Goal: Task Accomplishment & Management: Manage account settings

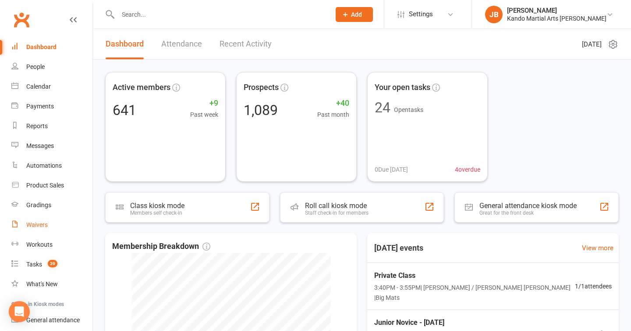
click at [43, 224] on div "Waivers" at bounding box center [36, 224] width 21 height 7
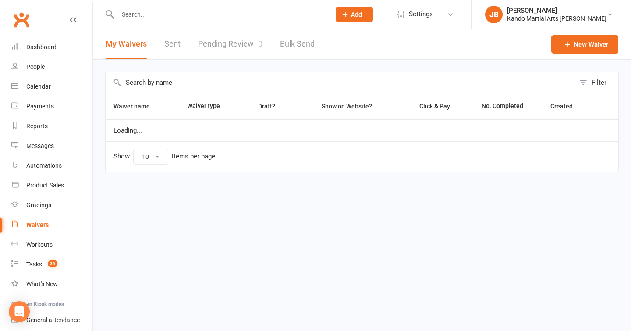
select select "100"
click at [222, 47] on link "Pending Review 0" at bounding box center [230, 44] width 64 height 30
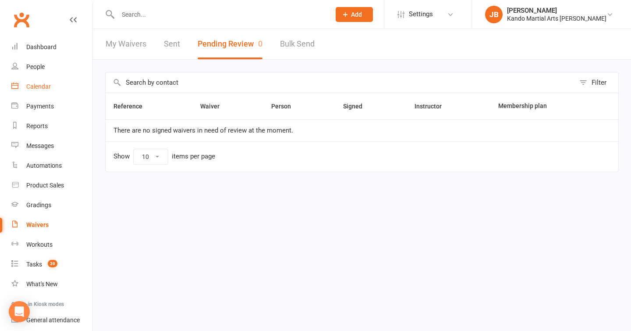
click at [39, 85] on div "Calendar" at bounding box center [38, 86] width 25 height 7
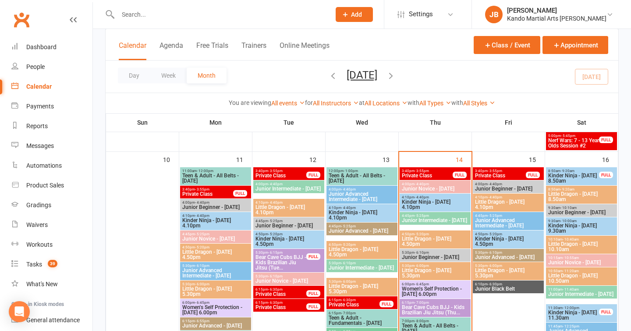
scroll to position [665, 0]
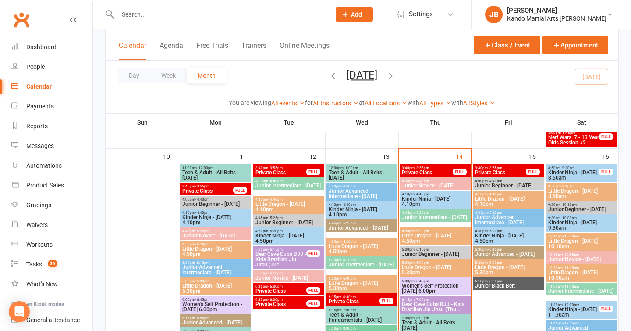
click at [411, 170] on span "Private Class" at bounding box center [428, 172] width 52 height 5
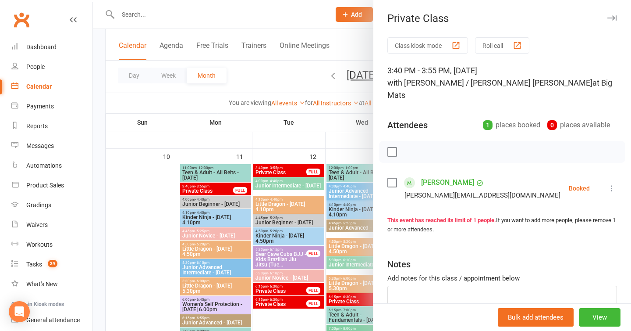
click at [611, 18] on icon "button" at bounding box center [612, 17] width 9 height 5
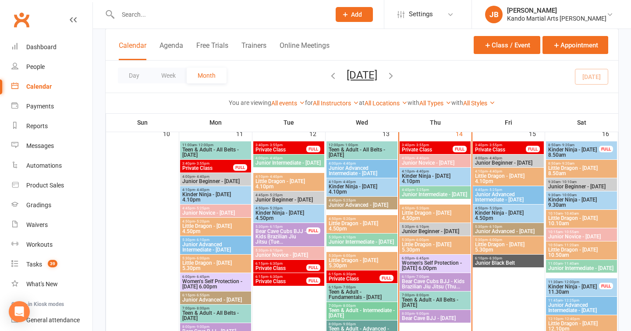
scroll to position [690, 0]
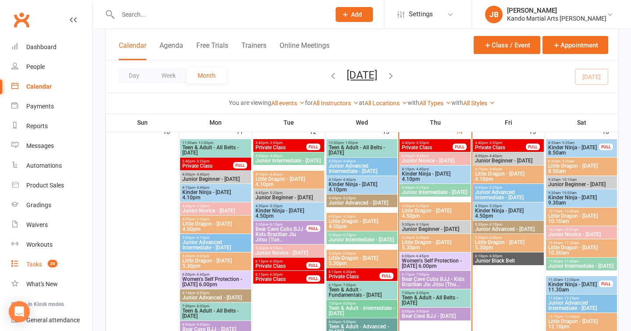
click at [42, 260] on link "Tasks 39" at bounding box center [51, 264] width 81 height 20
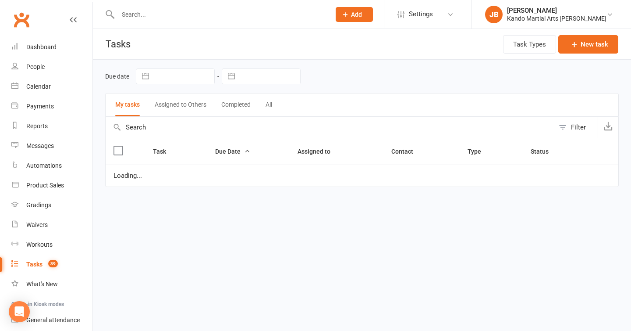
select select "started"
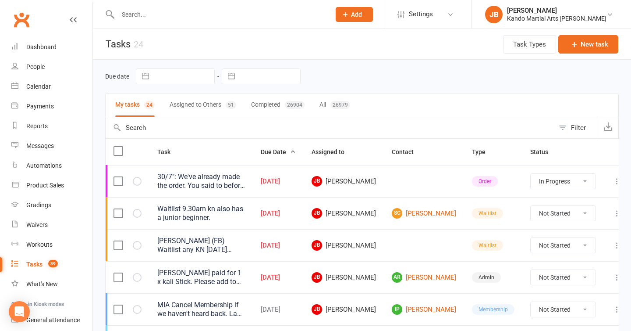
click at [332, 107] on div "26979" at bounding box center [341, 105] width 20 height 8
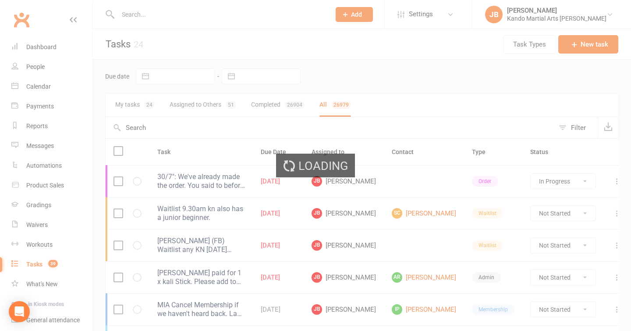
select select "started"
select select "finished"
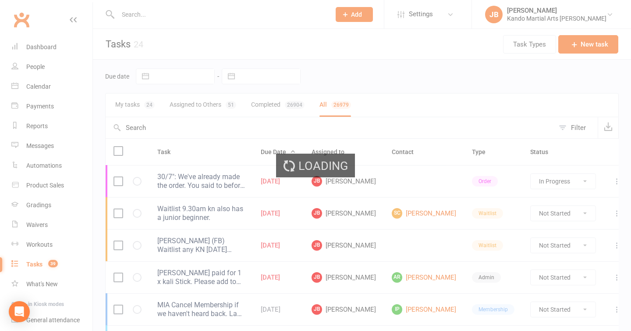
select select "finished"
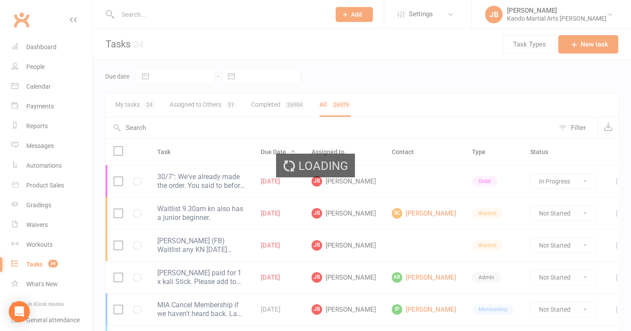
select select "finished"
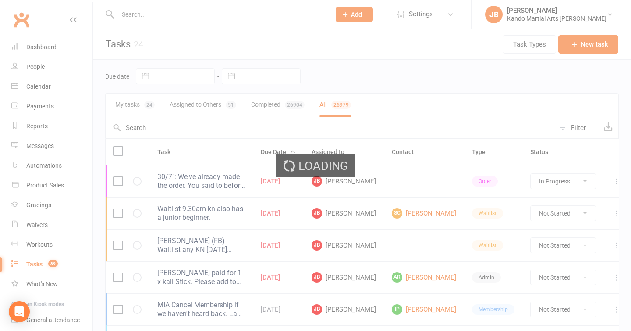
select select "finished"
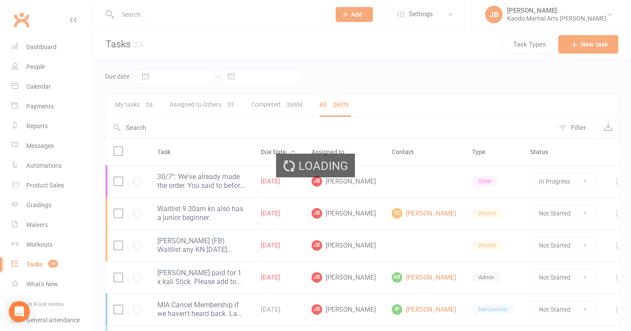
select select "finished"
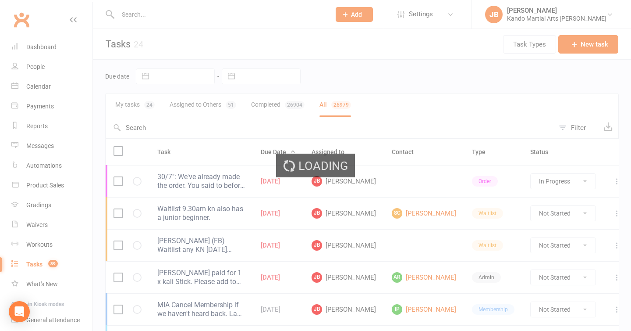
select select "finished"
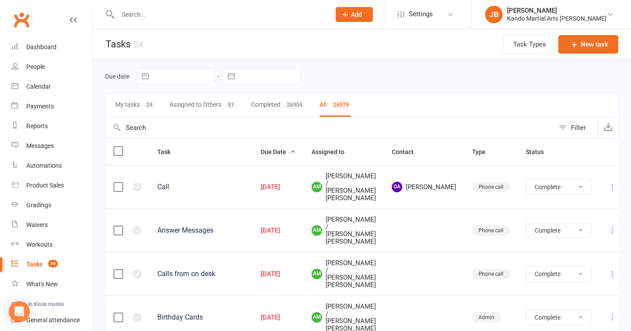
select select "finished"
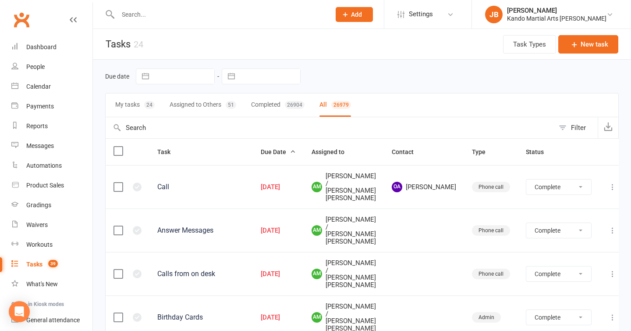
select select "finished"
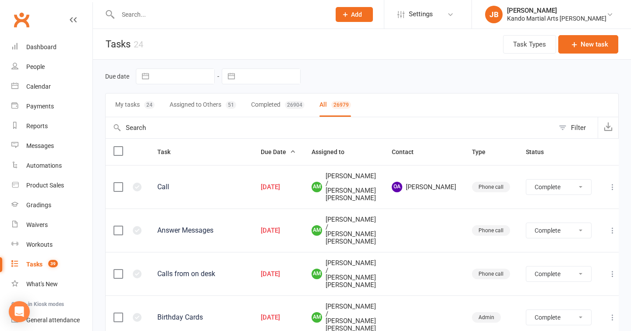
select select "finished"
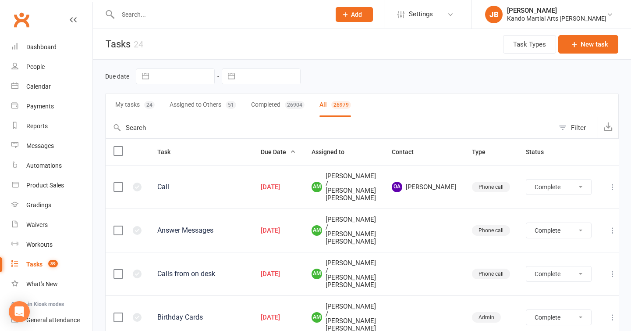
select select "finished"
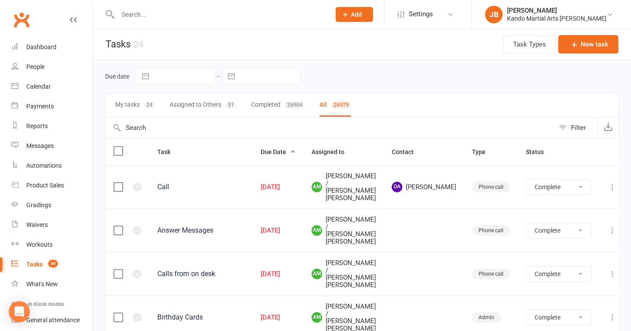
select select "finished"
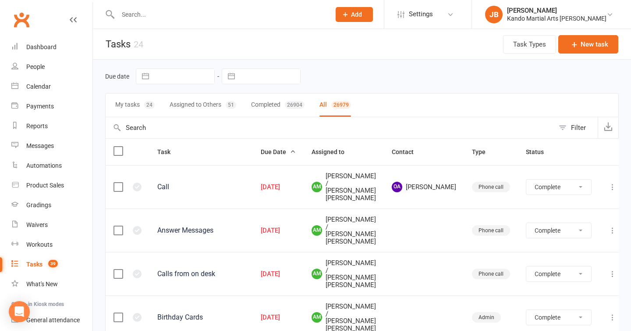
click at [575, 129] on div "Filter" at bounding box center [578, 127] width 15 height 11
select select "finished"
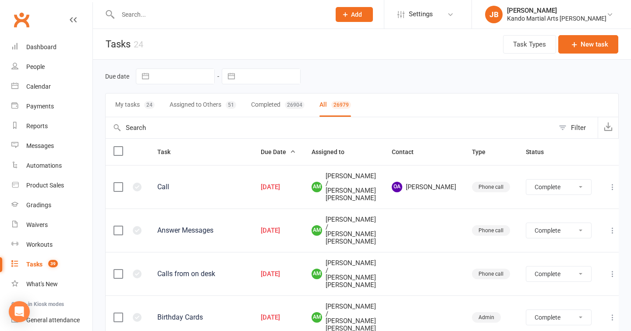
select select "finished"
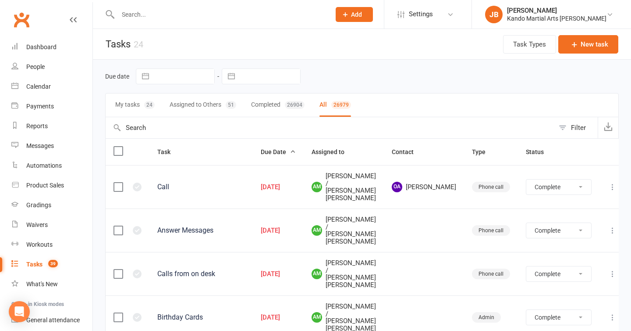
select select "finished"
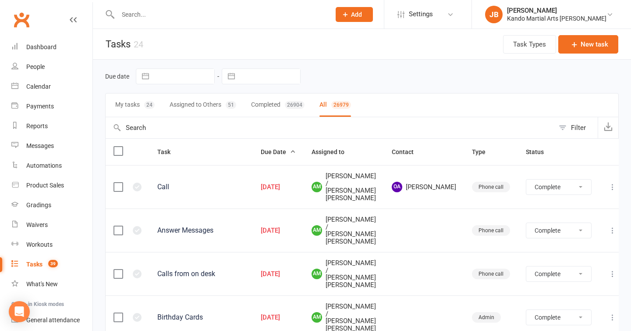
select select "finished"
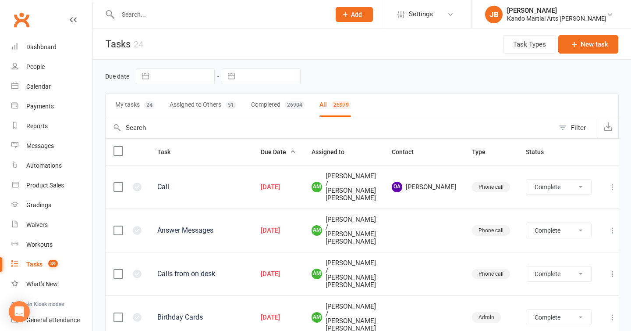
select select "finished"
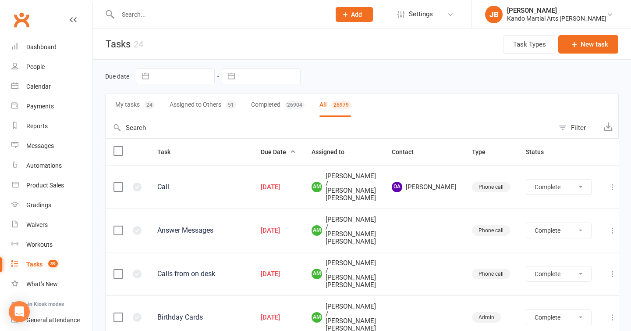
select select "finished"
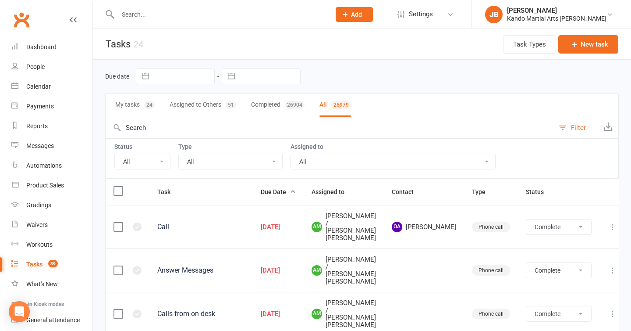
click at [137, 156] on select "All Incomplete Not Started In Progress Waiting Complete" at bounding box center [142, 161] width 55 height 15
select select "incomplete"
select select "finished"
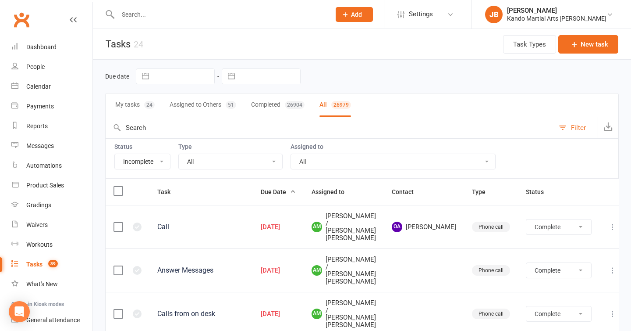
select select "finished"
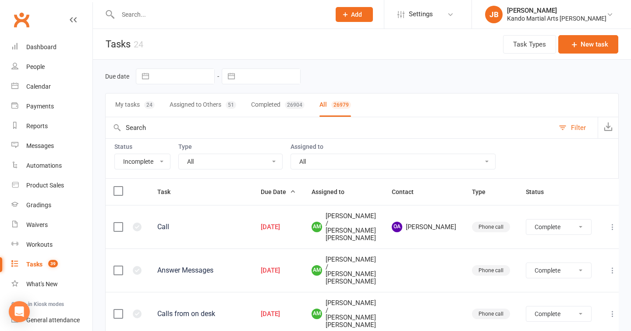
select select "finished"
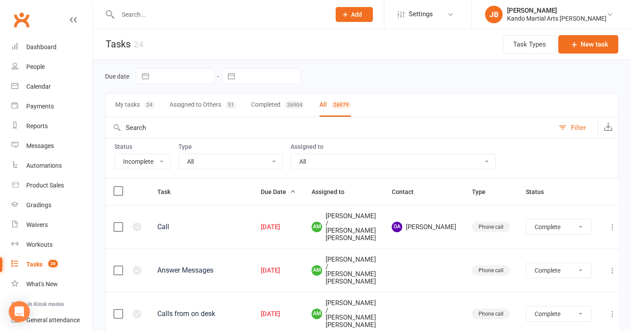
select select "finished"
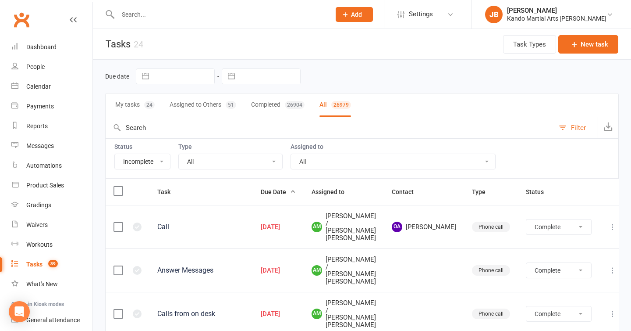
select select "finished"
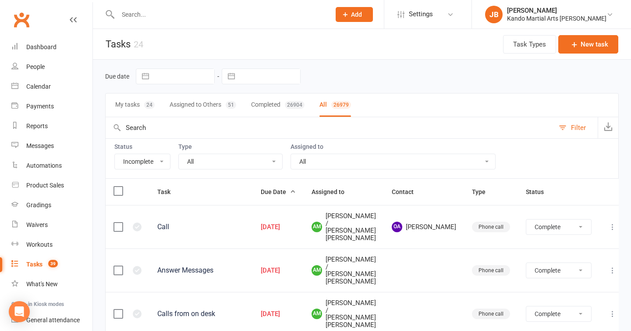
select select "finished"
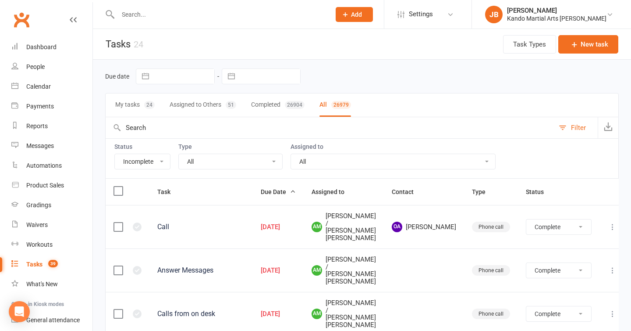
select select "finished"
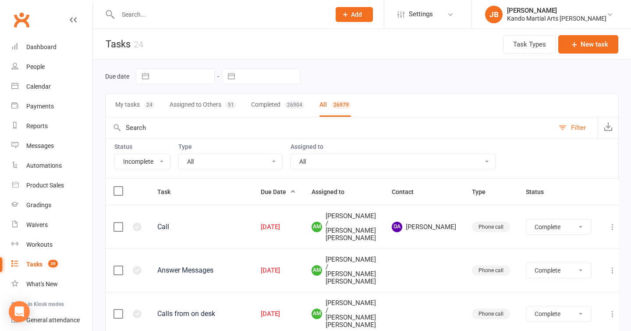
select select "finished"
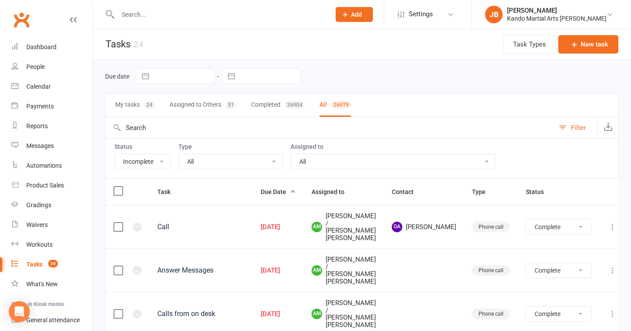
select select "finished"
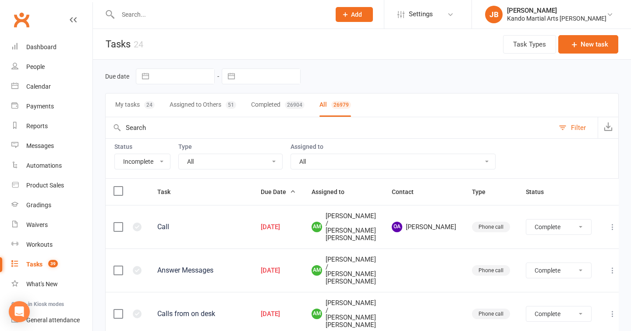
select select "finished"
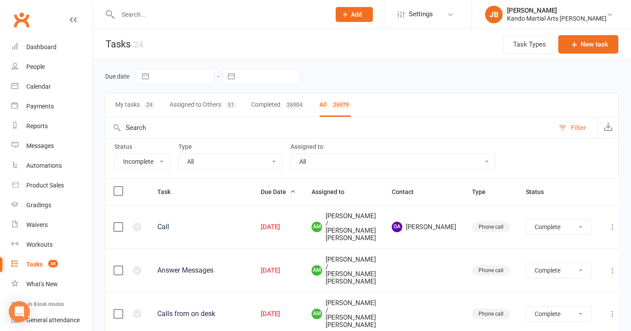
select select "finished"
click at [193, 160] on select "All Admin Bbpc - black belt prep course Cancellation Enquiry Follow-up In-class…" at bounding box center [230, 161] width 103 height 15
select select "finished"
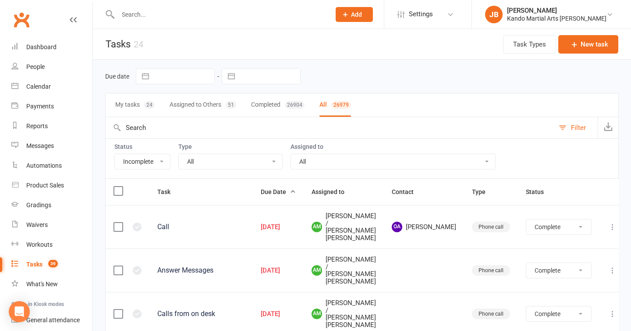
select select "finished"
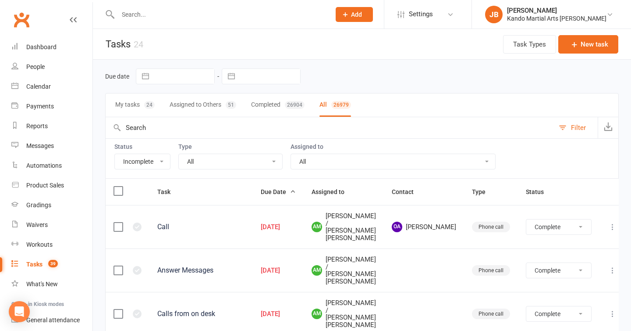
select select "finished"
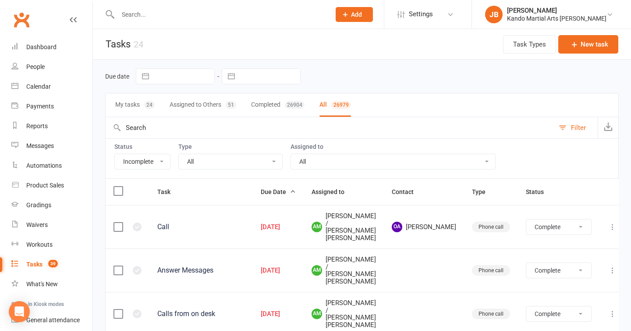
select select "finished"
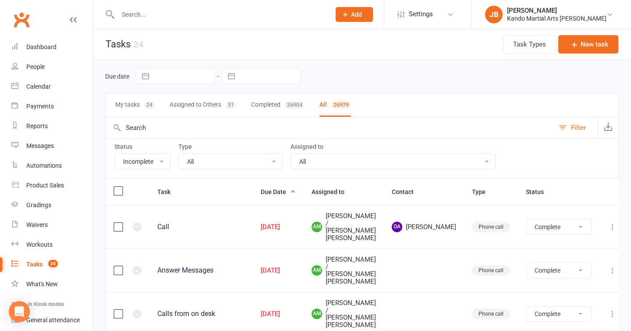
select select "finished"
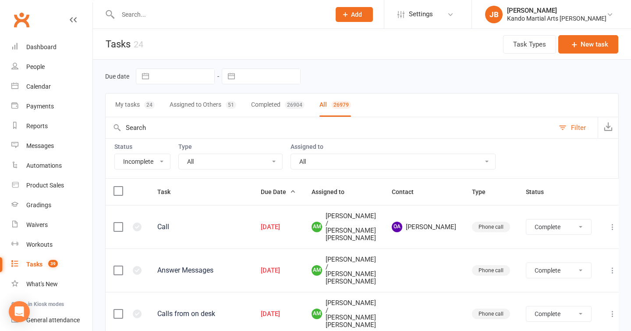
select select "finished"
select select "started"
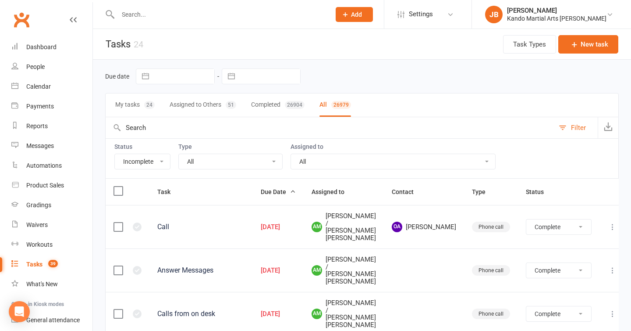
select select "started"
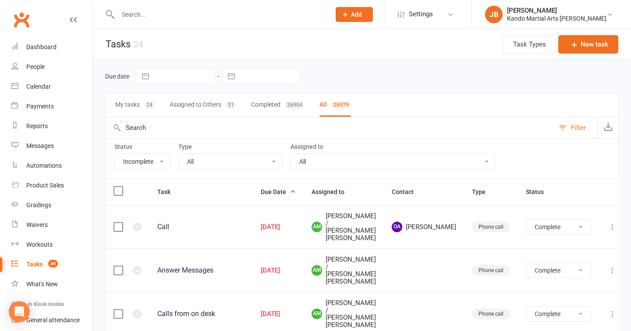
select select "started"
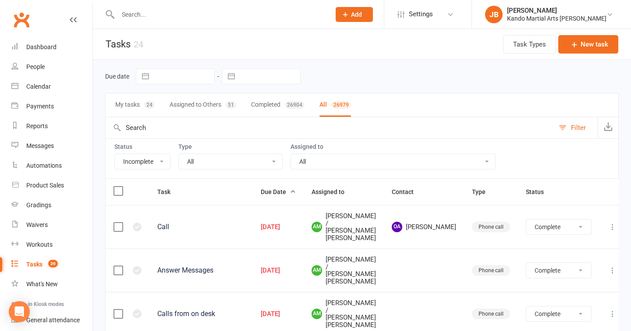
select select "started"
select select "waiting"
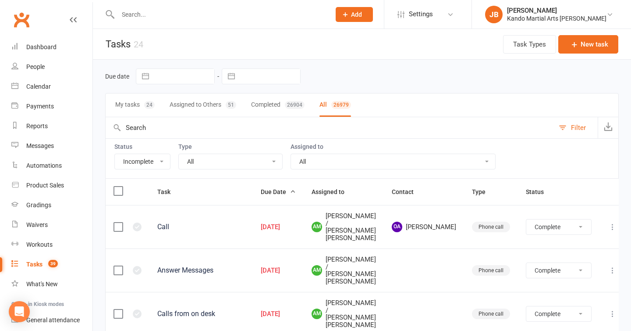
select select "started"
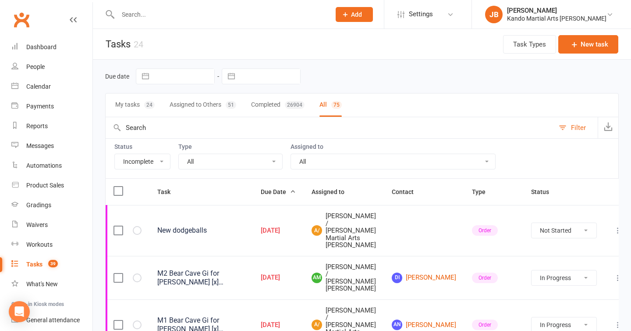
select select "21694"
select select "started"
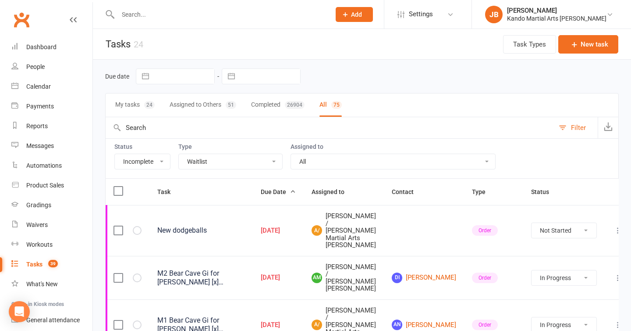
select select "started"
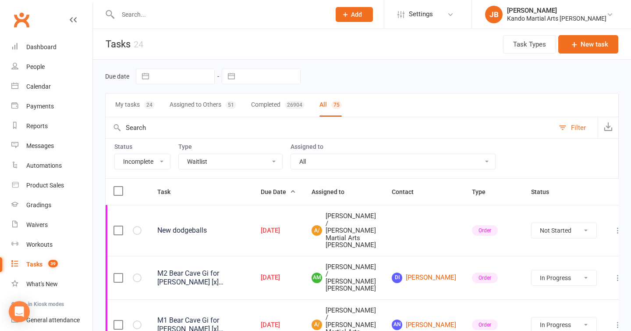
select select "started"
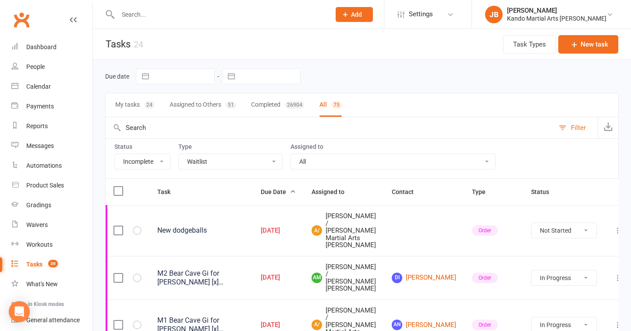
select select "started"
select select "waiting"
select select "started"
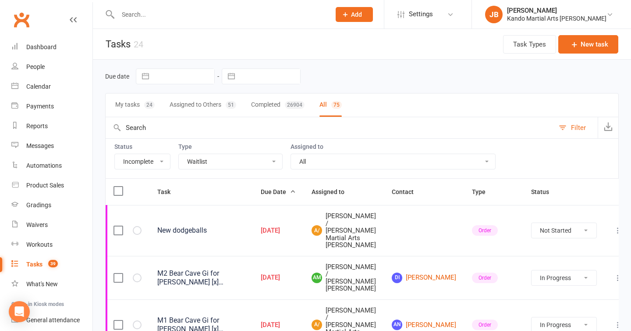
select select "started"
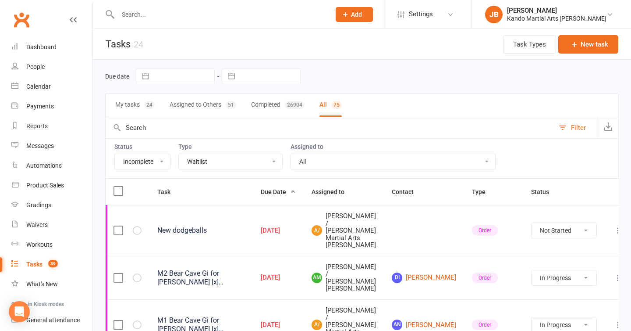
select select "started"
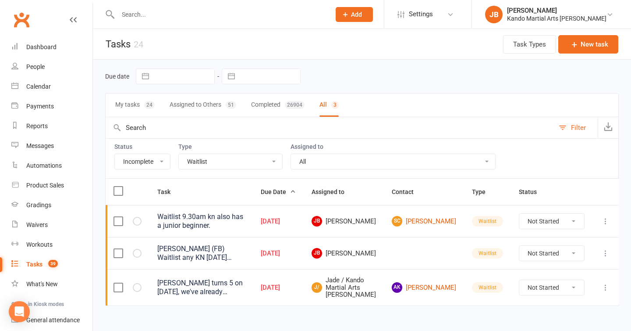
scroll to position [26, 0]
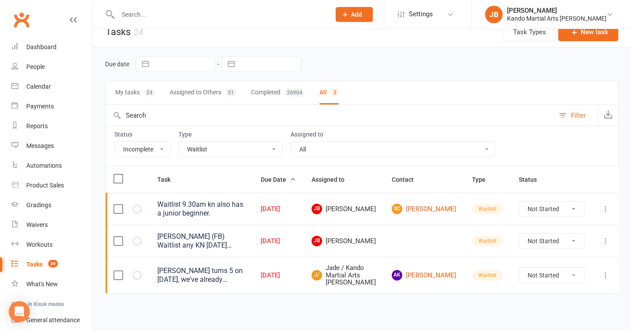
click at [221, 142] on select "All Admin Bbpc - black belt prep course Cancellation Enquiry Follow-up In-class…" at bounding box center [230, 149] width 103 height 15
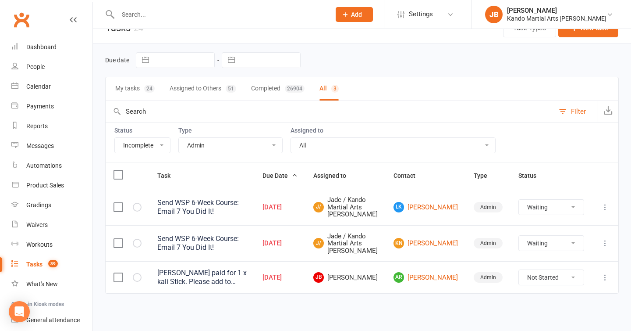
scroll to position [45, 0]
click at [212, 138] on select "All Admin Bbpc - black belt prep course Cancellation Enquiry Follow-up In-class…" at bounding box center [230, 145] width 103 height 15
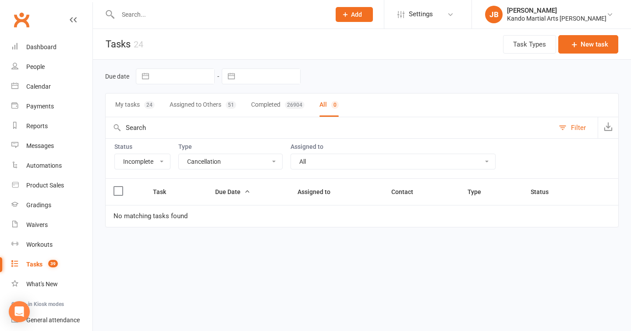
scroll to position [0, 0]
click at [204, 168] on select "All Admin Bbpc - black belt prep course Cancellation Enquiry Follow-up In-class…" at bounding box center [230, 161] width 103 height 15
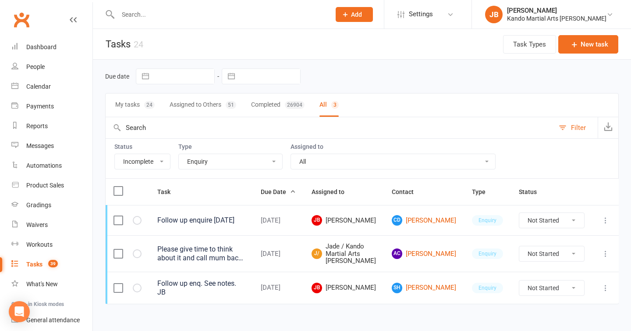
scroll to position [23, 0]
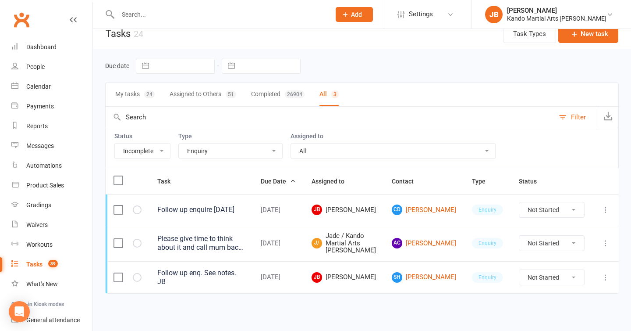
click at [204, 143] on select "All Admin Bbpc - black belt prep course Cancellation Enquiry Follow-up In-class…" at bounding box center [230, 150] width 103 height 15
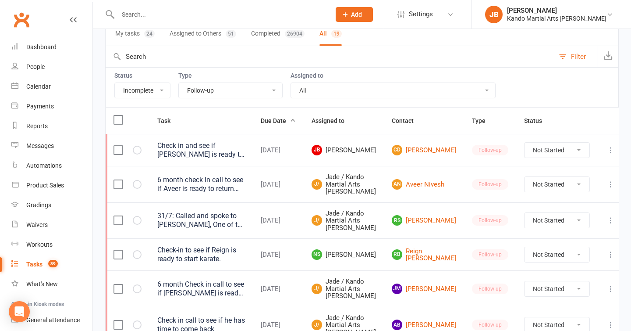
scroll to position [61, 0]
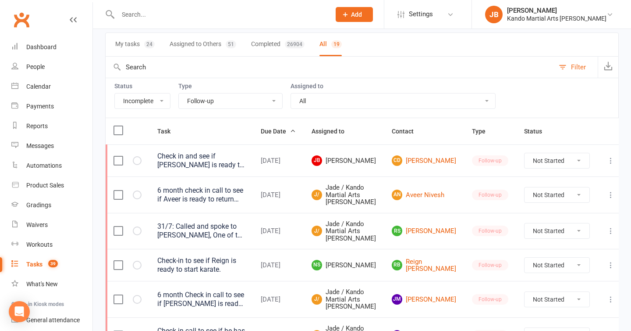
click at [198, 105] on select "All Admin Bbpc - black belt prep course Cancellation Enquiry Follow-up In-class…" at bounding box center [230, 100] width 103 height 15
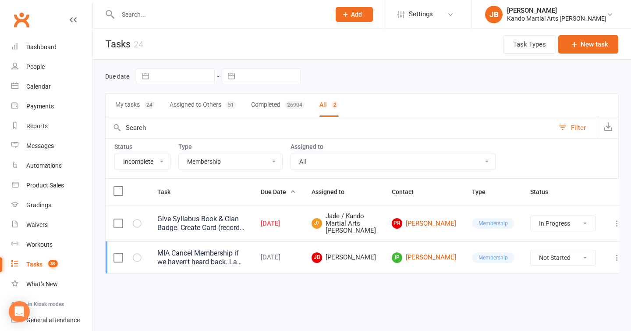
scroll to position [0, 0]
click at [224, 158] on select "All Admin Bbpc - black belt prep course Cancellation Enquiry Follow-up In-class…" at bounding box center [230, 161] width 103 height 15
click at [219, 167] on select "All Admin Bbpc - black belt prep course Cancellation Enquiry Follow-up In-class…" at bounding box center [230, 161] width 103 height 15
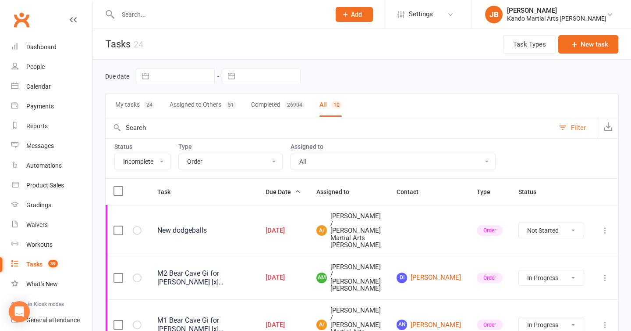
click at [204, 160] on select "All Admin Bbpc - black belt prep course Cancellation Enquiry Follow-up In-class…" at bounding box center [230, 161] width 103 height 15
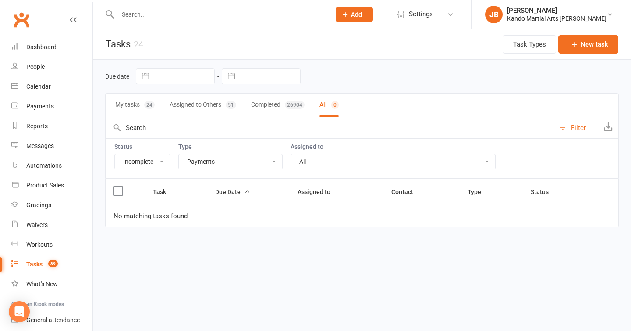
click at [207, 163] on select "All Admin Bbpc - black belt prep course Cancellation Enquiry Follow-up In-class…" at bounding box center [230, 161] width 103 height 15
click at [195, 164] on select "All Admin Bbpc - black belt prep course Cancellation Enquiry Follow-up In-class…" at bounding box center [230, 161] width 103 height 15
click at [196, 163] on select "All Admin Bbpc - black belt prep course Cancellation Enquiry Follow-up In-class…" at bounding box center [230, 161] width 103 height 15
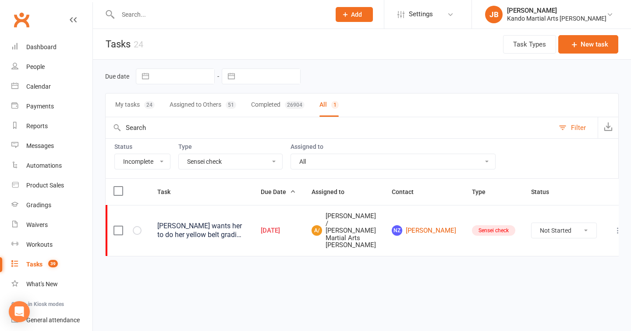
click at [196, 167] on select "All Admin Bbpc - black belt prep course Cancellation Enquiry Follow-up In-class…" at bounding box center [230, 161] width 103 height 15
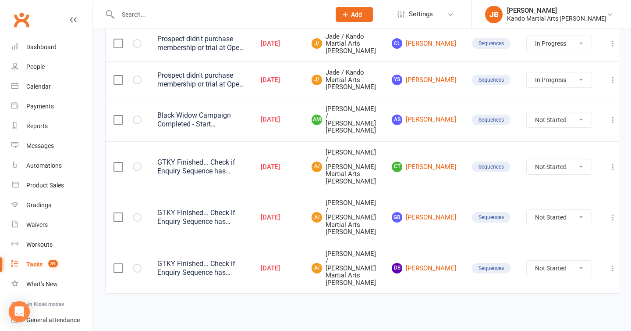
scroll to position [452, 0]
click at [428, 125] on link "AS [PERSON_NAME]" at bounding box center [424, 119] width 64 height 11
click at [528, 174] on select "Not Started In Progress Waiting Complete" at bounding box center [559, 166] width 65 height 15
click at [538, 225] on select "Not Started In Progress Waiting Complete" at bounding box center [559, 217] width 65 height 15
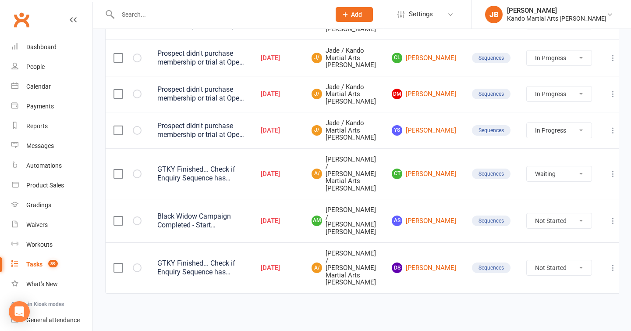
click at [561, 267] on select "Not Started In Progress Waiting Complete" at bounding box center [559, 267] width 65 height 15
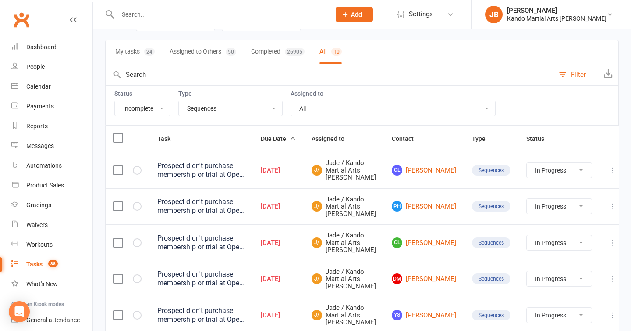
scroll to position [0, 0]
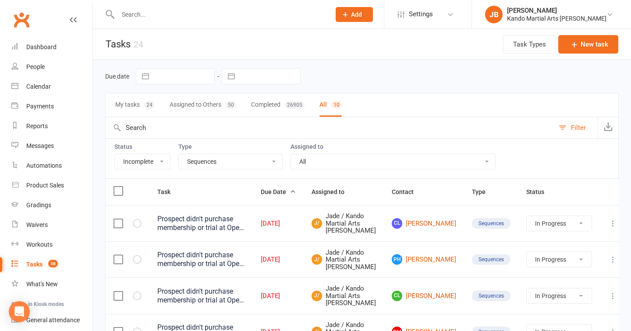
click at [214, 164] on select "All Admin Bbpc - black belt prep course Cancellation Enquiry Follow-up In-class…" at bounding box center [230, 161] width 103 height 15
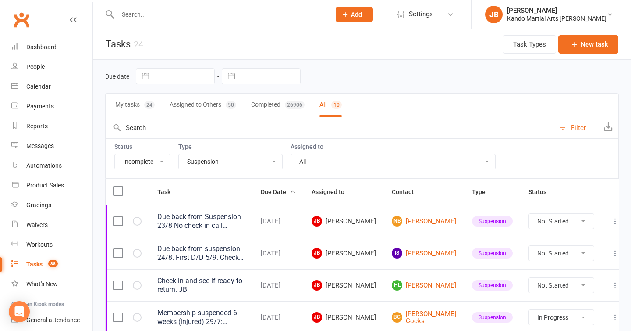
click at [219, 164] on select "All Admin Bbpc - black belt prep course Cancellation Enquiry Follow-up In-class…" at bounding box center [230, 161] width 103 height 15
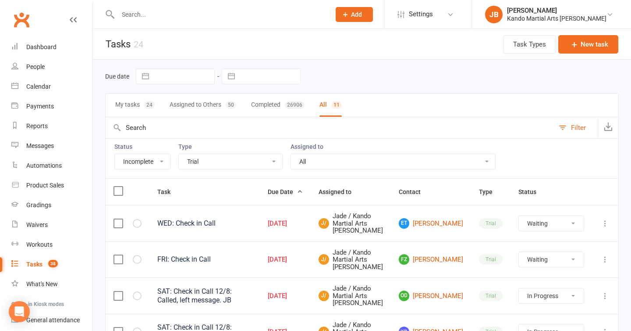
click at [198, 158] on select "All Admin Bbpc - black belt prep course Cancellation Enquiry Follow-up In-class…" at bounding box center [230, 161] width 103 height 15
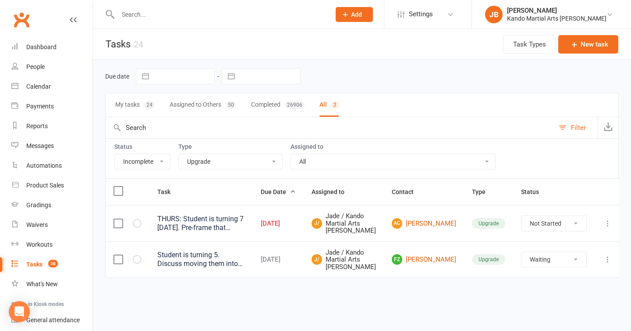
scroll to position [11, 0]
click at [207, 154] on select "All Admin Bbpc - black belt prep course Cancellation Enquiry Follow-up In-class…" at bounding box center [230, 161] width 103 height 15
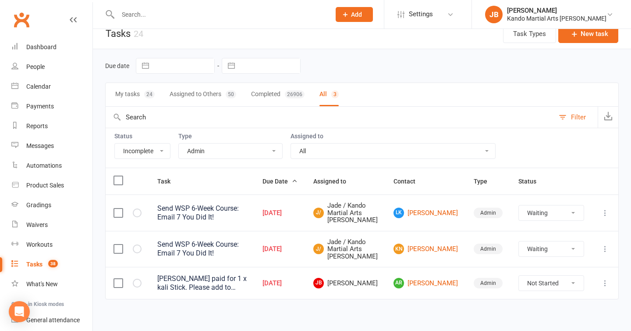
scroll to position [45, 0]
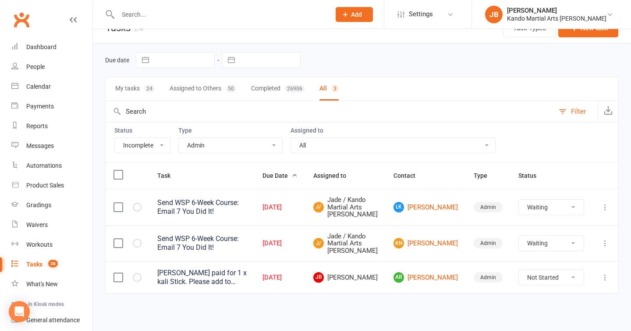
click at [201, 138] on select "All Admin Bbpc - black belt prep course Cancellation Enquiry Follow-up In-class…" at bounding box center [230, 145] width 103 height 15
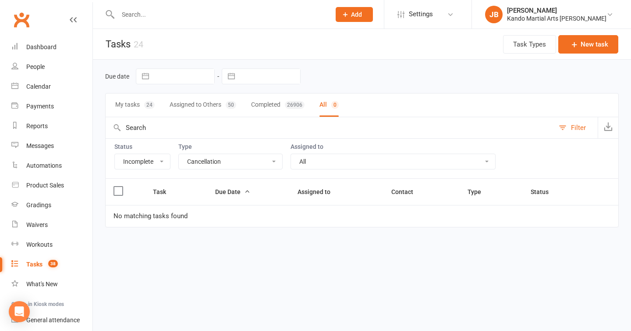
scroll to position [0, 0]
click at [200, 160] on select "All Admin Bbpc - black belt prep course Cancellation Enquiry Follow-up In-class…" at bounding box center [230, 161] width 103 height 15
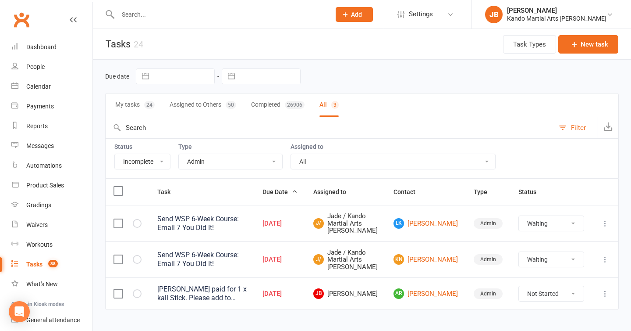
click at [168, 15] on input "text" at bounding box center [219, 14] width 209 height 12
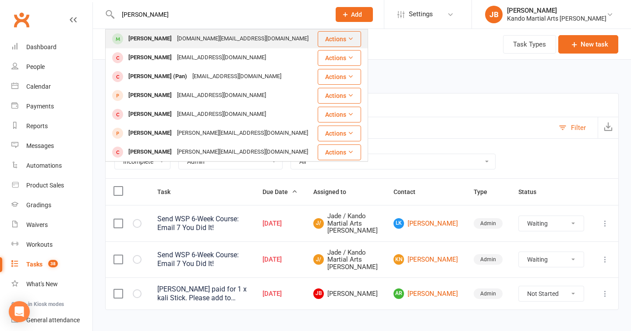
click at [175, 33] on div "[DOMAIN_NAME][EMAIL_ADDRESS][DOMAIN_NAME]" at bounding box center [243, 38] width 137 height 13
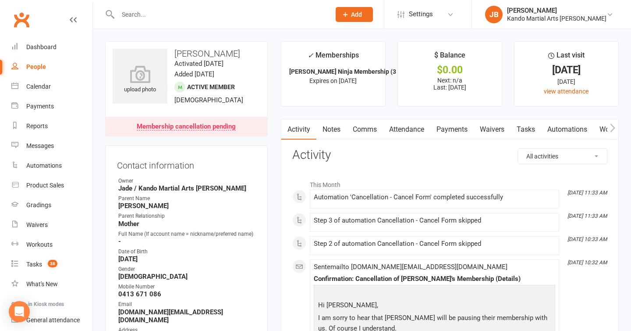
click at [523, 132] on link "Tasks" at bounding box center [526, 129] width 31 height 20
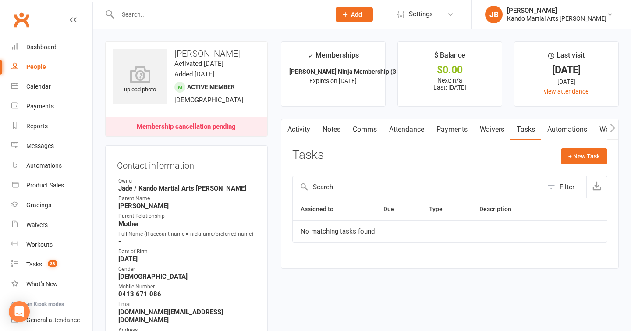
click at [606, 146] on div "Activity Notes Comms Attendance Payments Waivers Tasks Automations Workouts Gra…" at bounding box center [450, 193] width 338 height 149
click at [588, 158] on button "+ New Task" at bounding box center [584, 156] width 46 height 16
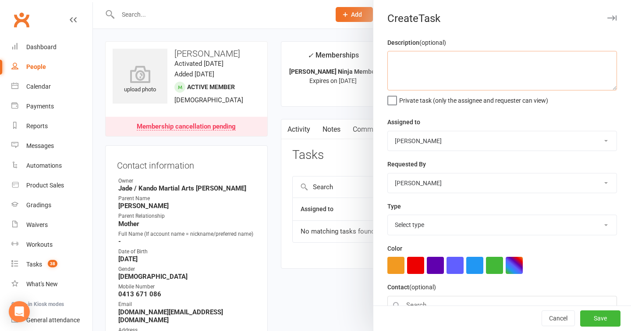
click at [410, 61] on textarea at bounding box center [503, 70] width 230 height 39
click at [433, 223] on select "Select type Admin Bbpc - black belt prep course Cancellation Enquiry Follow-up …" at bounding box center [502, 224] width 229 height 19
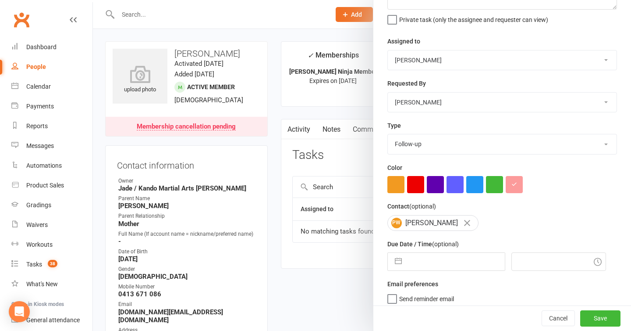
scroll to position [88, 0]
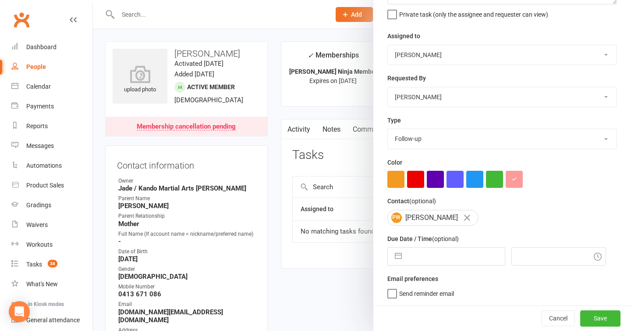
click at [452, 246] on div "Due Date / Time (optional) Navigate forward to interact with the calendar and s…" at bounding box center [503, 249] width 230 height 32
click at [452, 251] on input "text" at bounding box center [455, 256] width 99 height 18
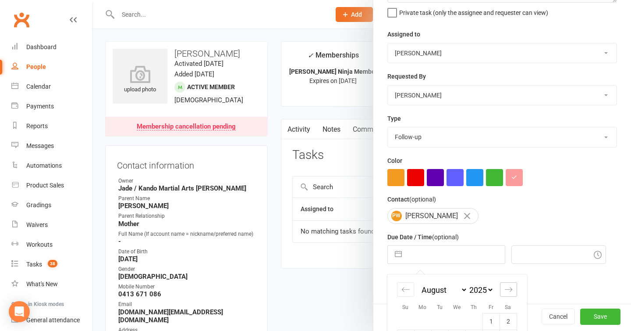
click at [508, 287] on icon "Move forward to switch to the next month." at bounding box center [509, 289] width 8 height 8
click at [508, 288] on icon "Move forward to switch to the next month." at bounding box center [509, 289] width 8 height 8
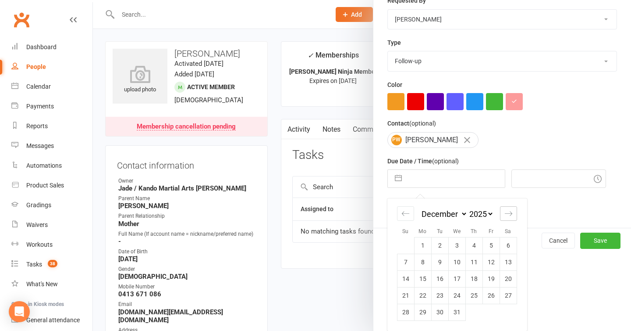
click at [507, 213] on icon "Move forward to switch to the next month." at bounding box center [508, 213] width 7 height 4
click at [440, 278] on td "13" at bounding box center [439, 278] width 17 height 17
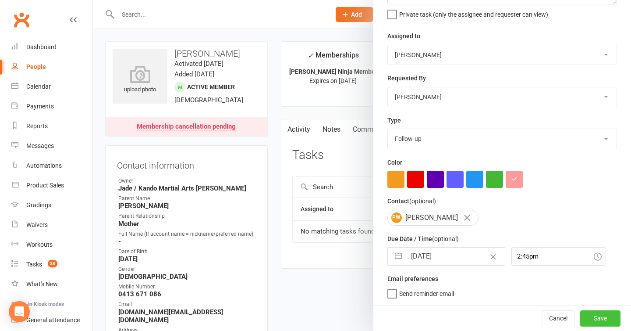
click at [610, 321] on button "Save" at bounding box center [601, 318] width 40 height 16
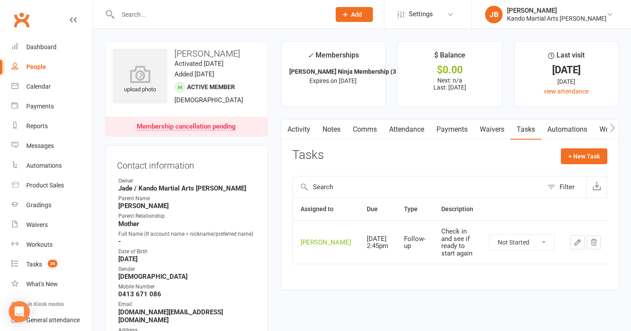
click at [184, 21] on div at bounding box center [214, 14] width 219 height 29
click at [148, 14] on input "text" at bounding box center [219, 14] width 209 height 12
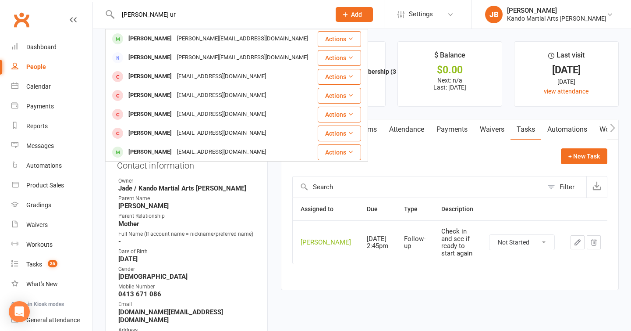
click at [157, 19] on input "[PERSON_NAME] ur" at bounding box center [219, 14] width 209 height 12
click at [153, 15] on input "[PERSON_NAME] ur" at bounding box center [219, 14] width 209 height 12
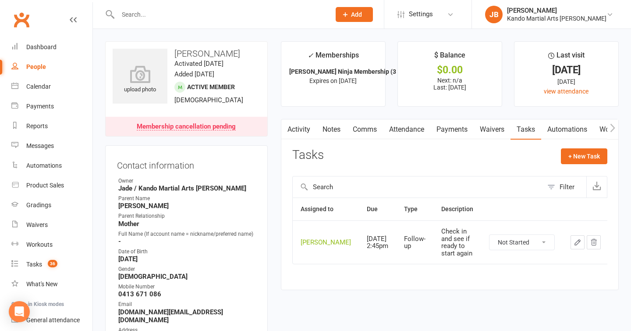
click at [274, 198] on main "✓ Memberships [PERSON_NAME] Ninja Membership (3 & [DEMOGRAPHIC_DATA]... Expires…" at bounding box center [449, 169] width 351 height 257
click at [277, 113] on main "✓ Memberships [PERSON_NAME] Ninja Membership (3 & [DEMOGRAPHIC_DATA]... Expires…" at bounding box center [449, 169] width 351 height 257
click at [395, 110] on main "✓ Memberships [PERSON_NAME] Ninja Membership (3 & [DEMOGRAPHIC_DATA]... Expires…" at bounding box center [449, 169] width 351 height 257
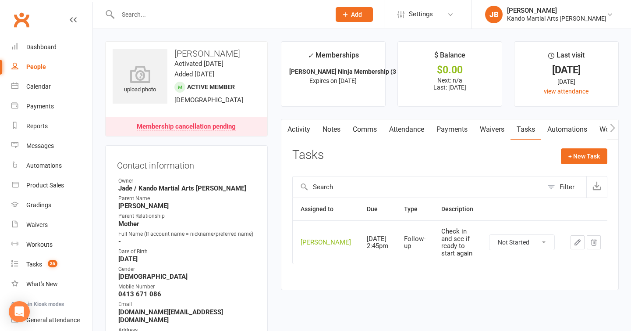
click at [276, 113] on main "✓ Memberships [PERSON_NAME] Ninja Membership (3 & [DEMOGRAPHIC_DATA]... Expires…" at bounding box center [449, 169] width 351 height 257
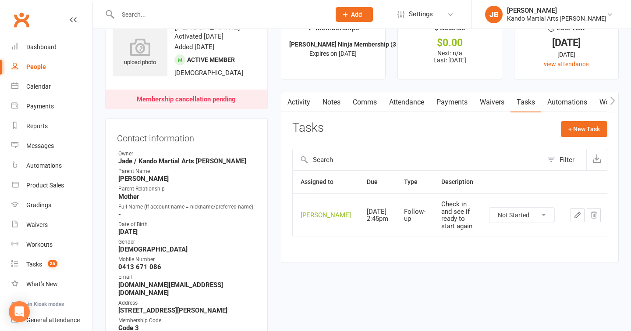
scroll to position [0, 0]
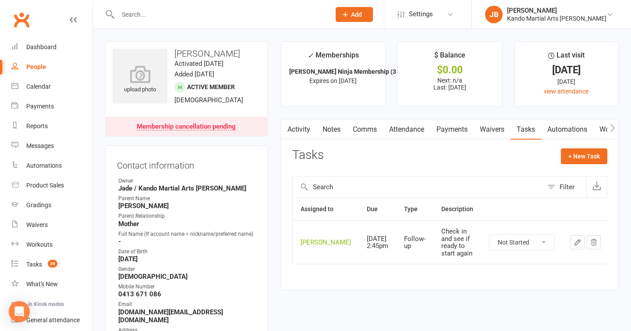
click at [280, 86] on main "✓ Memberships [PERSON_NAME] Ninja Membership (3 & [DEMOGRAPHIC_DATA]... Expires…" at bounding box center [449, 169] width 351 height 257
click at [277, 116] on main "✓ Memberships [PERSON_NAME] Ninja Membership (3 & [DEMOGRAPHIC_DATA]... Expires…" at bounding box center [449, 169] width 351 height 257
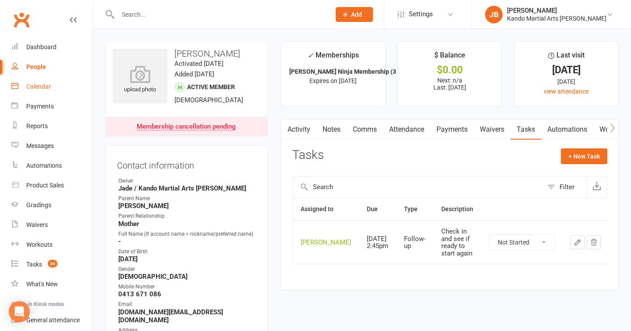
click at [33, 89] on div "Calendar" at bounding box center [38, 86] width 25 height 7
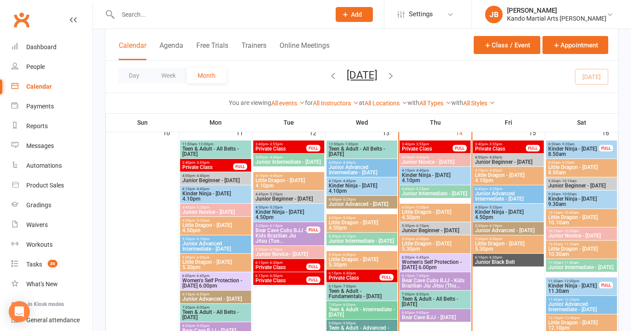
scroll to position [683, 0]
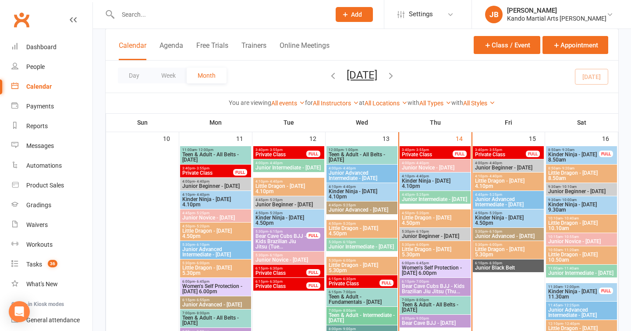
click at [428, 183] on span "Kinder Ninja - [DATE] 4.10pm" at bounding box center [436, 183] width 68 height 11
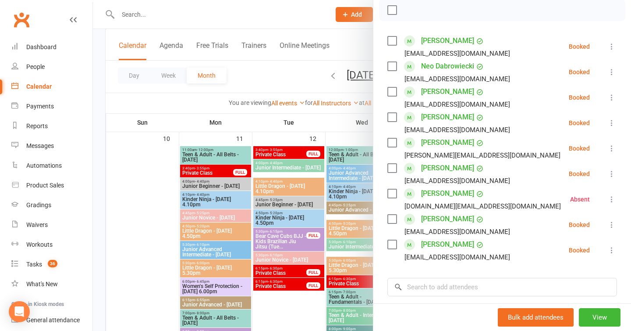
scroll to position [148, 0]
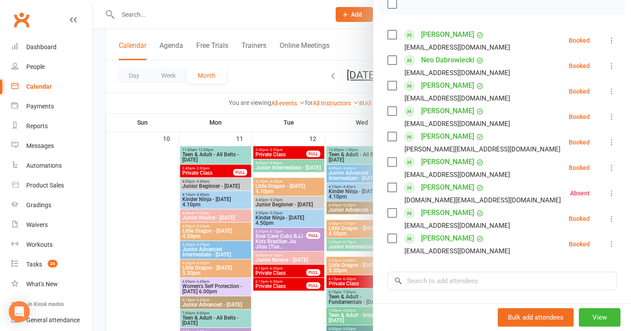
click at [612, 239] on icon at bounding box center [612, 243] width 9 height 9
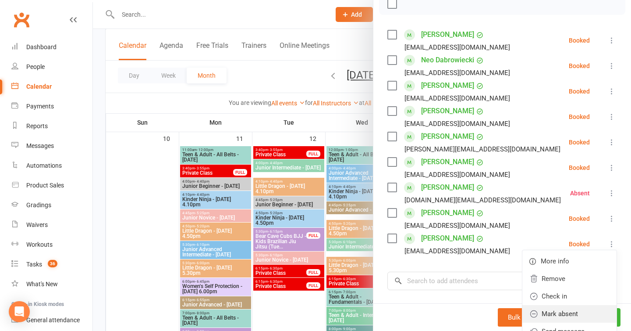
click at [563, 305] on link "Mark absent" at bounding box center [570, 314] width 94 height 18
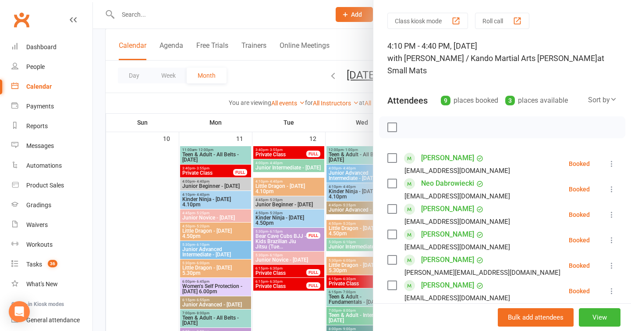
scroll to position [0, 0]
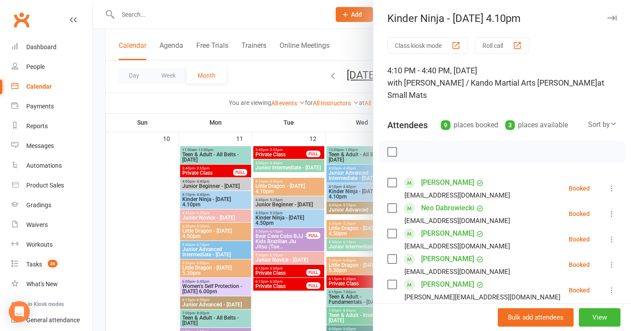
click at [610, 17] on icon "button" at bounding box center [612, 17] width 9 height 5
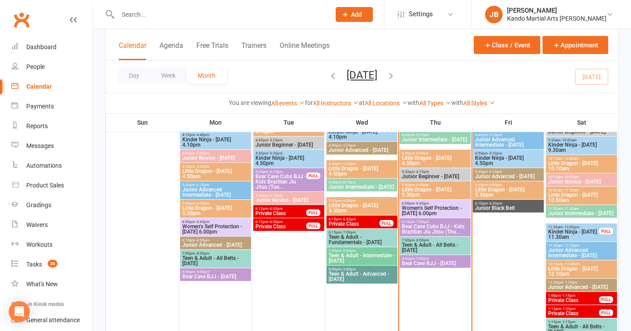
scroll to position [724, 0]
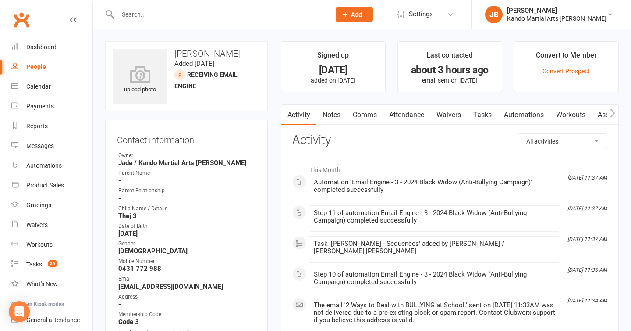
click at [532, 118] on link "Automations" at bounding box center [524, 115] width 52 height 20
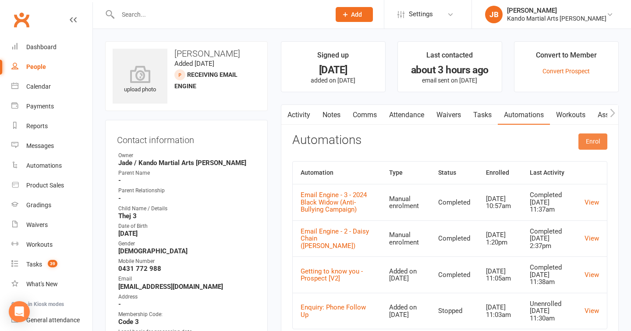
click at [593, 143] on button "Enrol" at bounding box center [593, 141] width 29 height 16
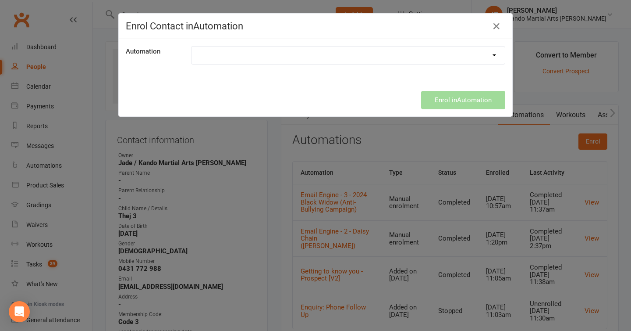
click at [274, 55] on select at bounding box center [349, 55] width 314 height 18
select select "3832"
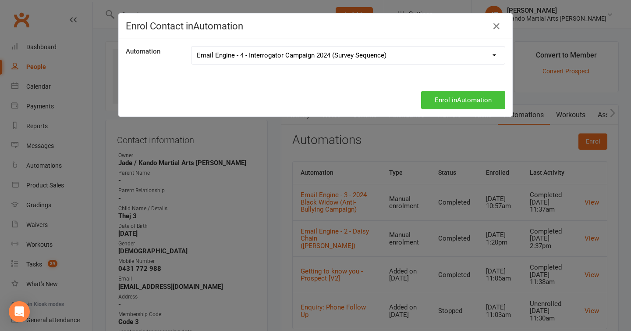
click at [447, 100] on button "Enrol in Automation" at bounding box center [463, 100] width 84 height 18
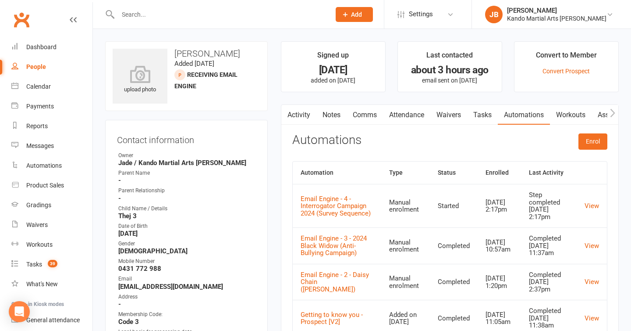
click at [498, 120] on link "Tasks" at bounding box center [482, 115] width 31 height 20
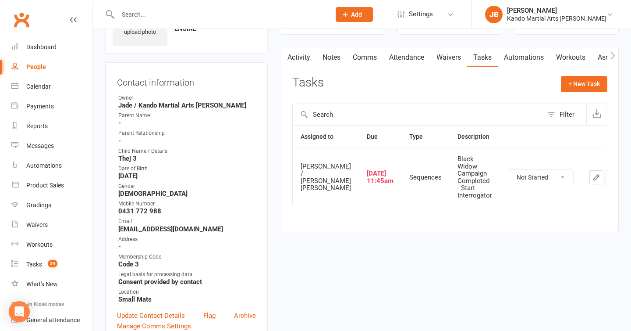
scroll to position [68, 0]
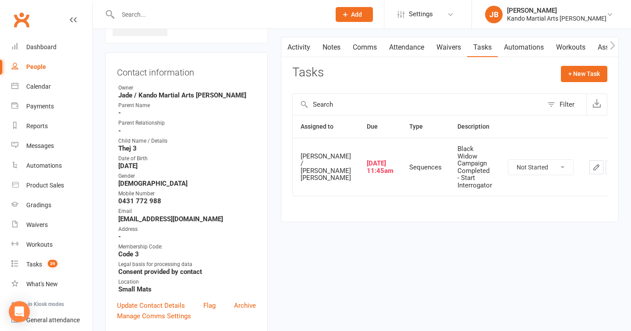
click at [509, 168] on select "Not Started In Progress Waiting Complete" at bounding box center [541, 167] width 65 height 15
select select "unstarted"
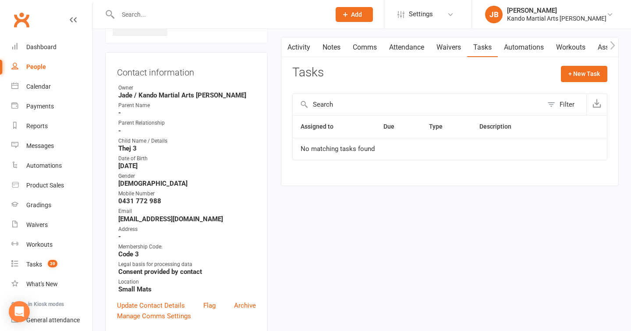
scroll to position [0, 0]
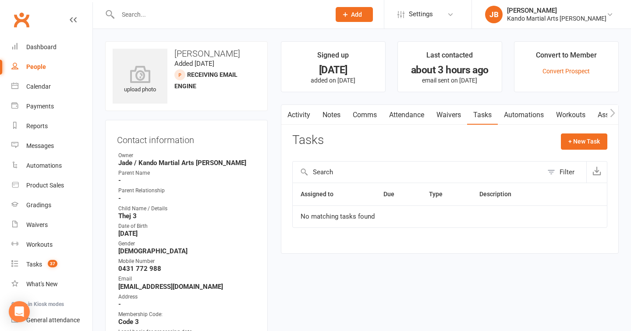
click at [328, 115] on link "Notes" at bounding box center [332, 115] width 30 height 20
